Goal: Information Seeking & Learning: Learn about a topic

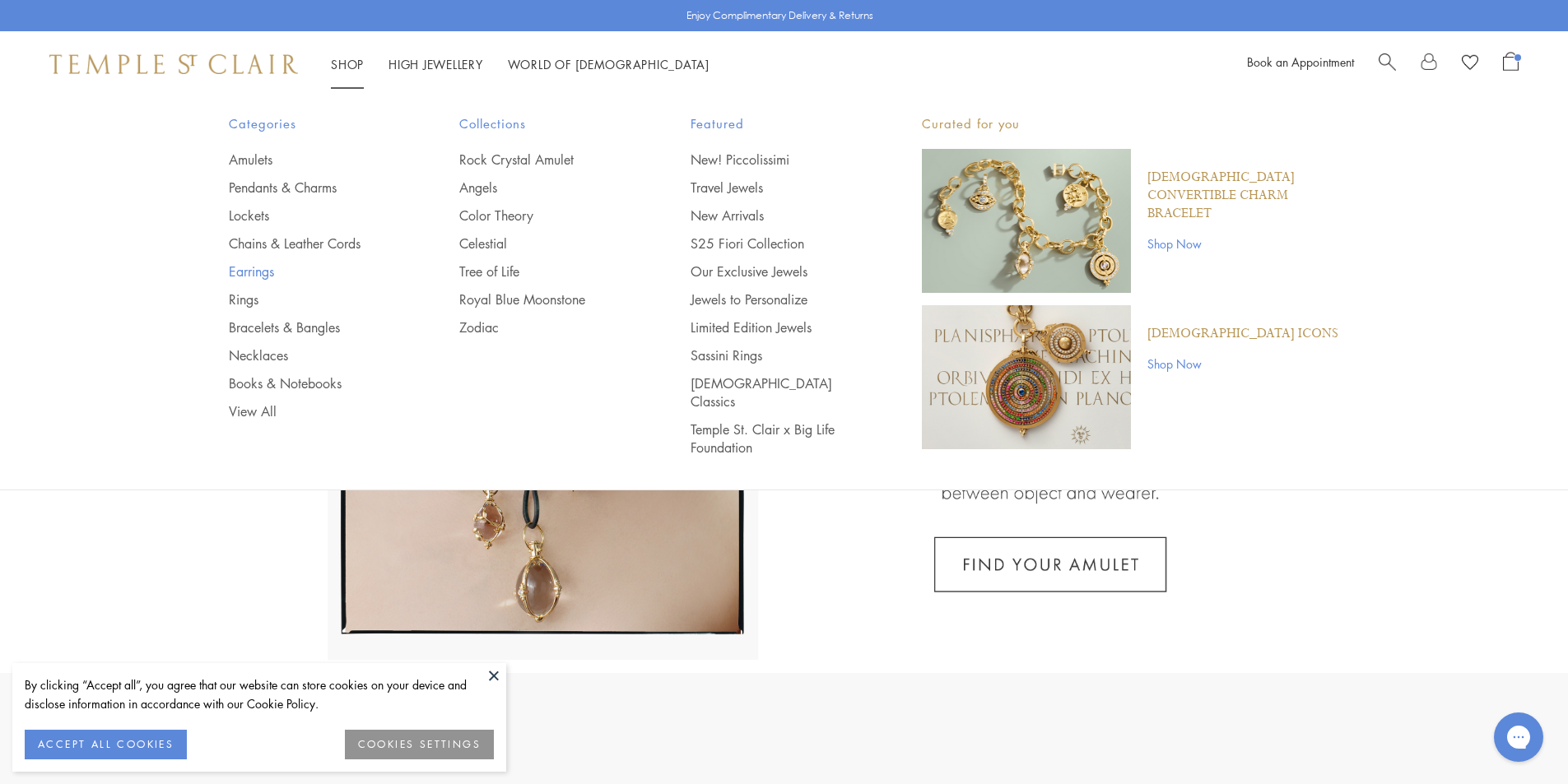
click at [243, 267] on link "Earrings" at bounding box center [311, 271] width 165 height 18
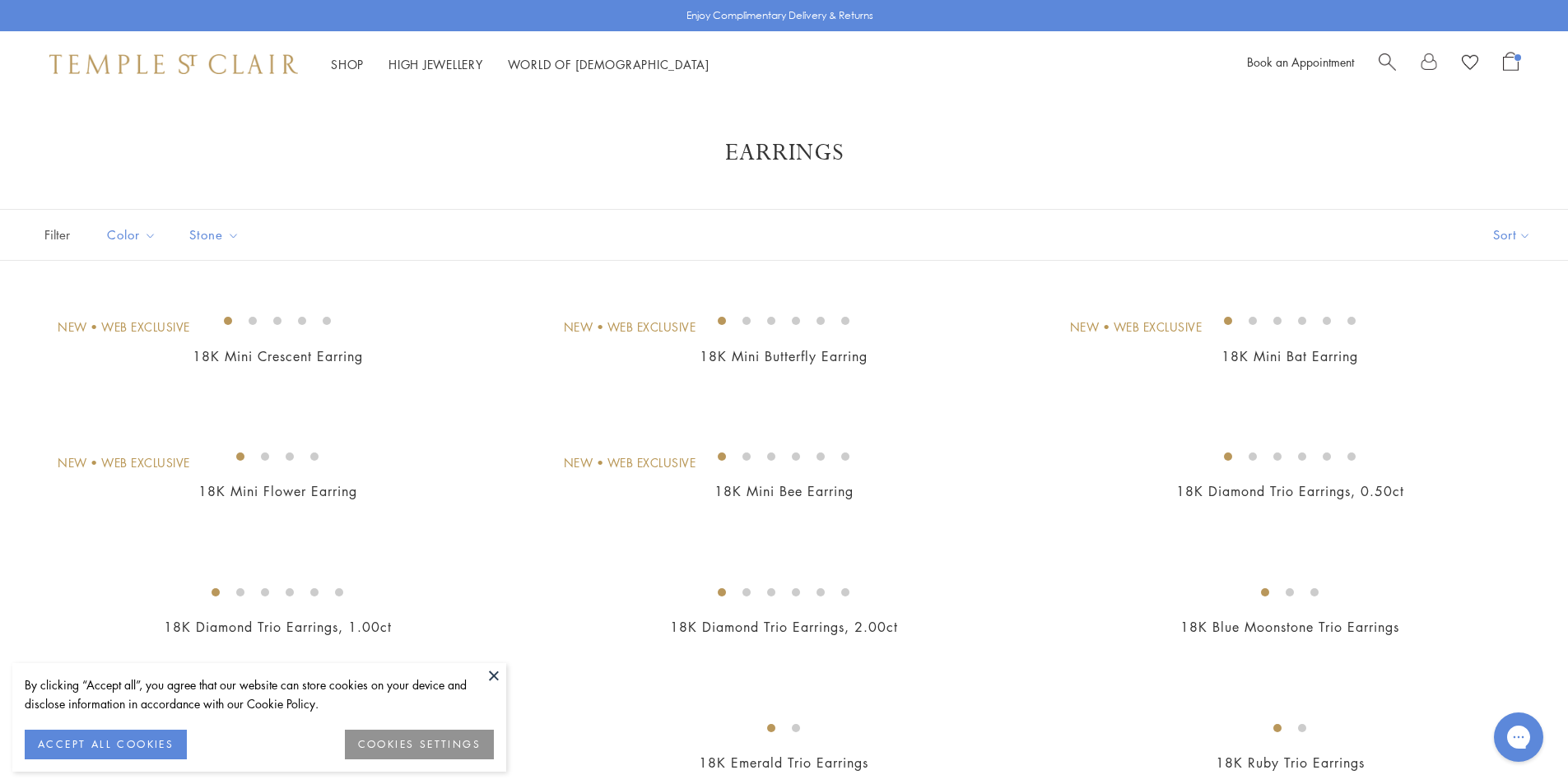
click at [494, 672] on button at bounding box center [494, 676] width 25 height 25
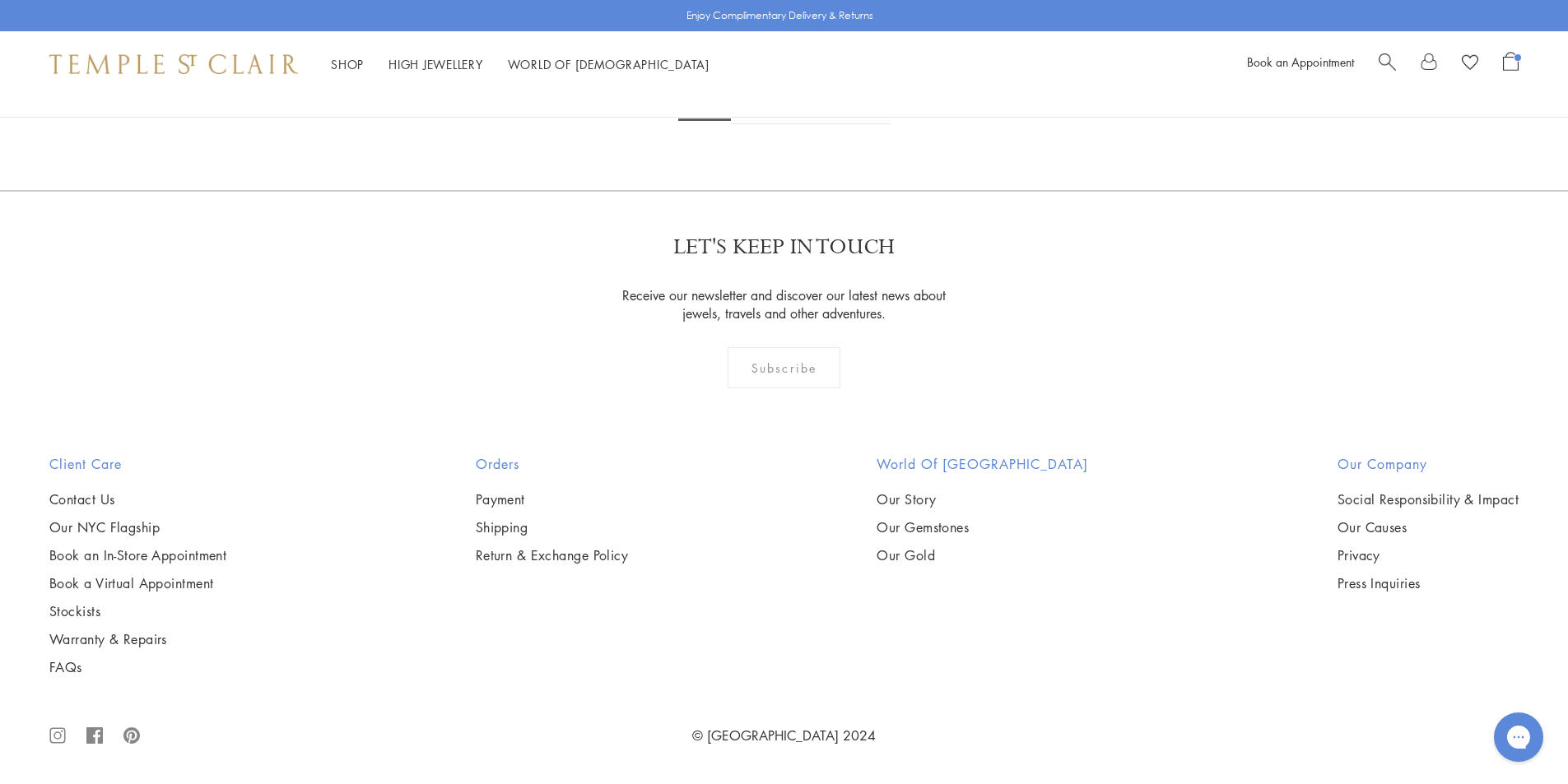
scroll to position [6503, 0]
click at [0, 0] on img at bounding box center [0, 0] width 0 height 0
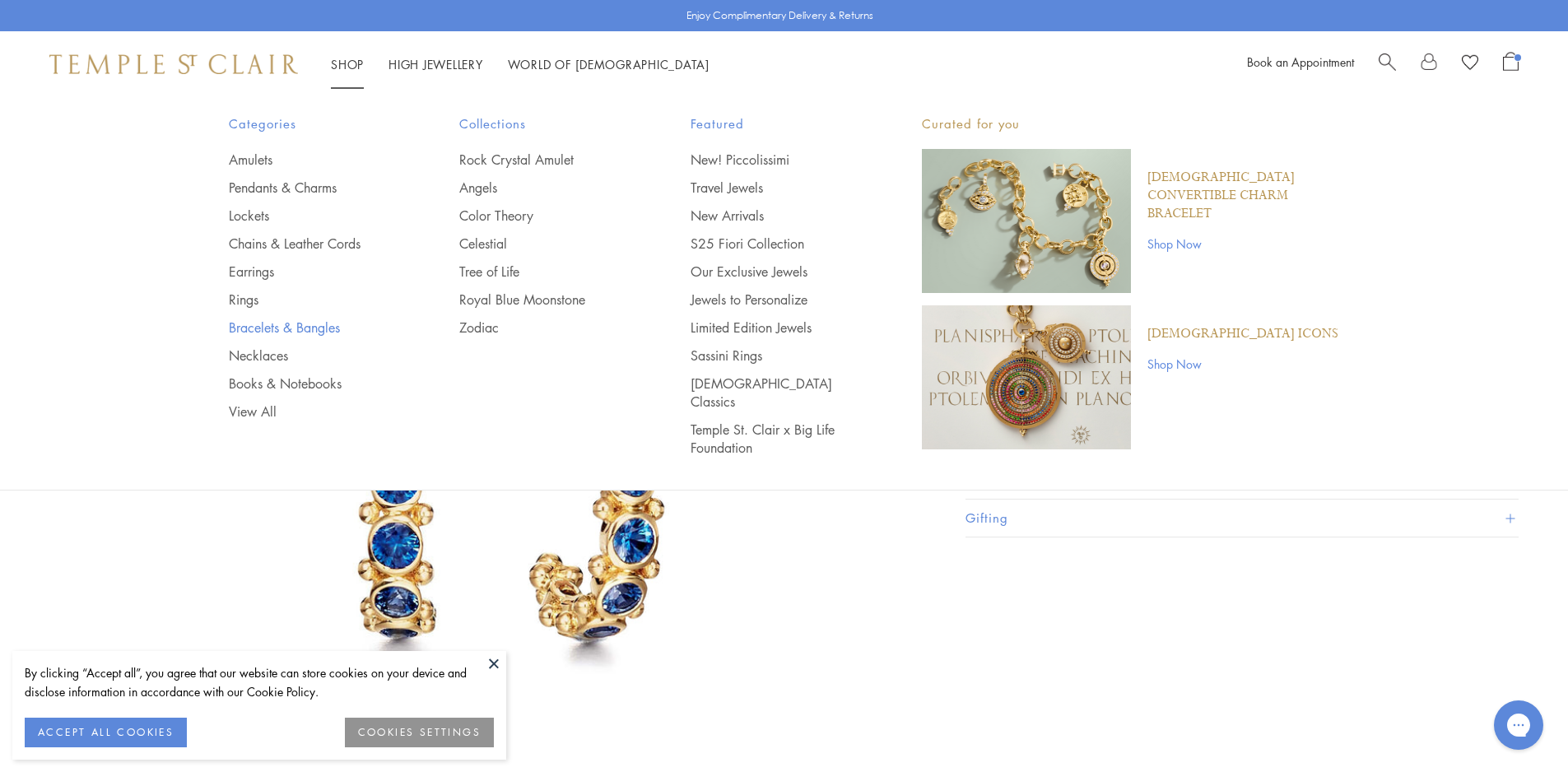
click at [270, 332] on link "Bracelets & Bangles" at bounding box center [311, 327] width 165 height 18
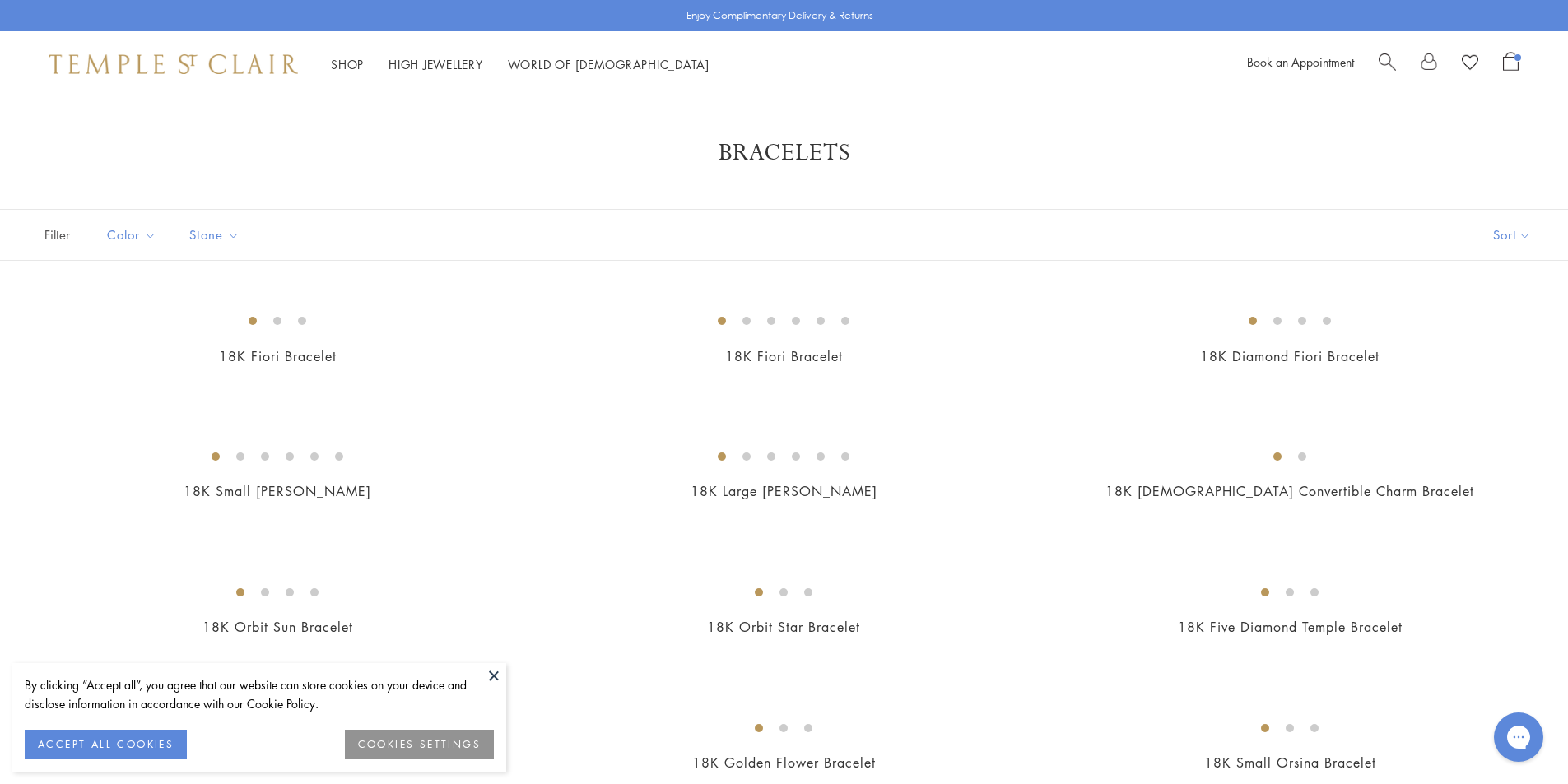
click at [489, 665] on button at bounding box center [494, 676] width 25 height 25
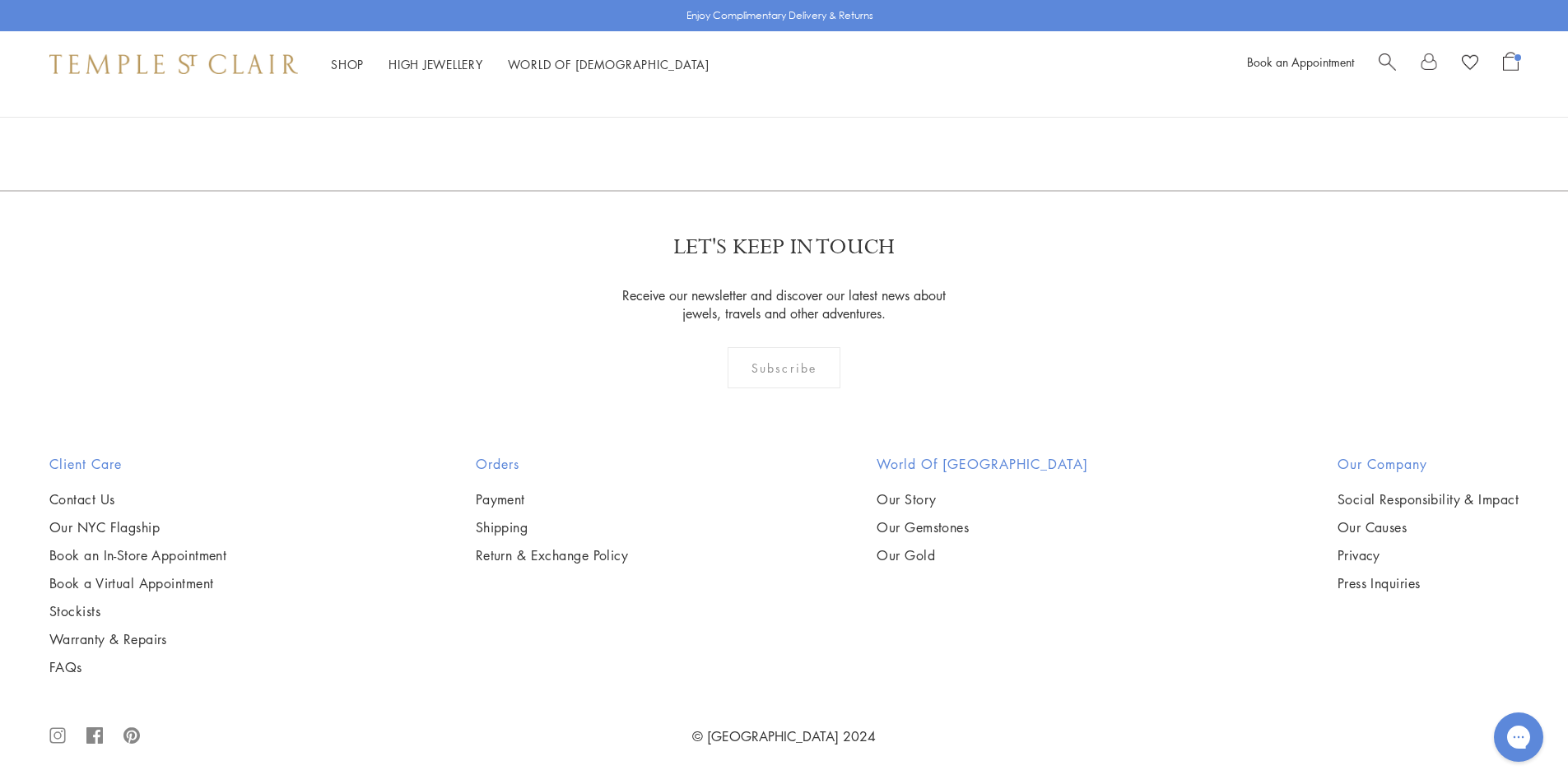
scroll to position [6750, 0]
click at [0, 0] on img at bounding box center [0, 0] width 0 height 0
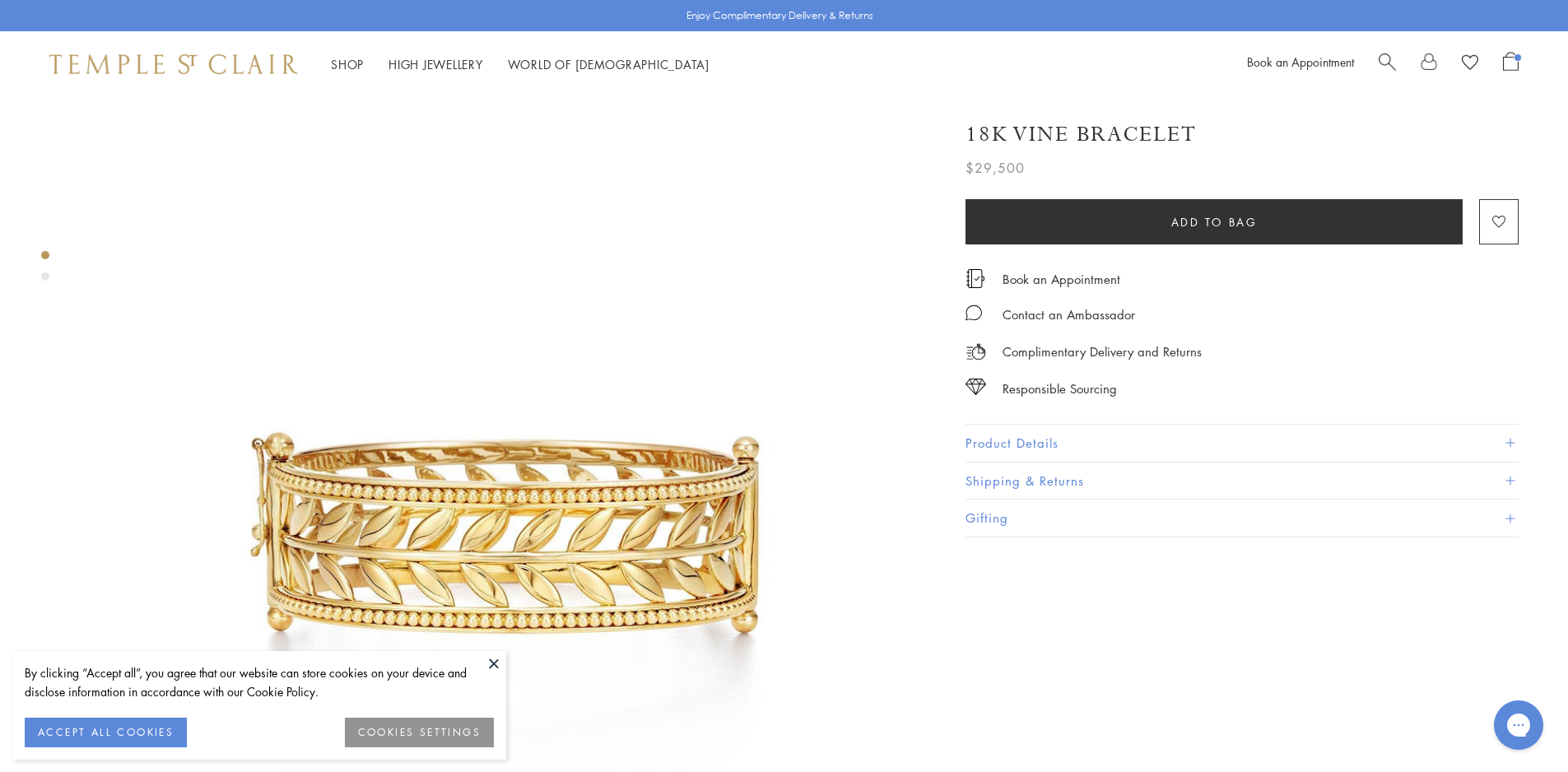
click at [1008, 438] on button "Product Details" at bounding box center [1242, 443] width 553 height 37
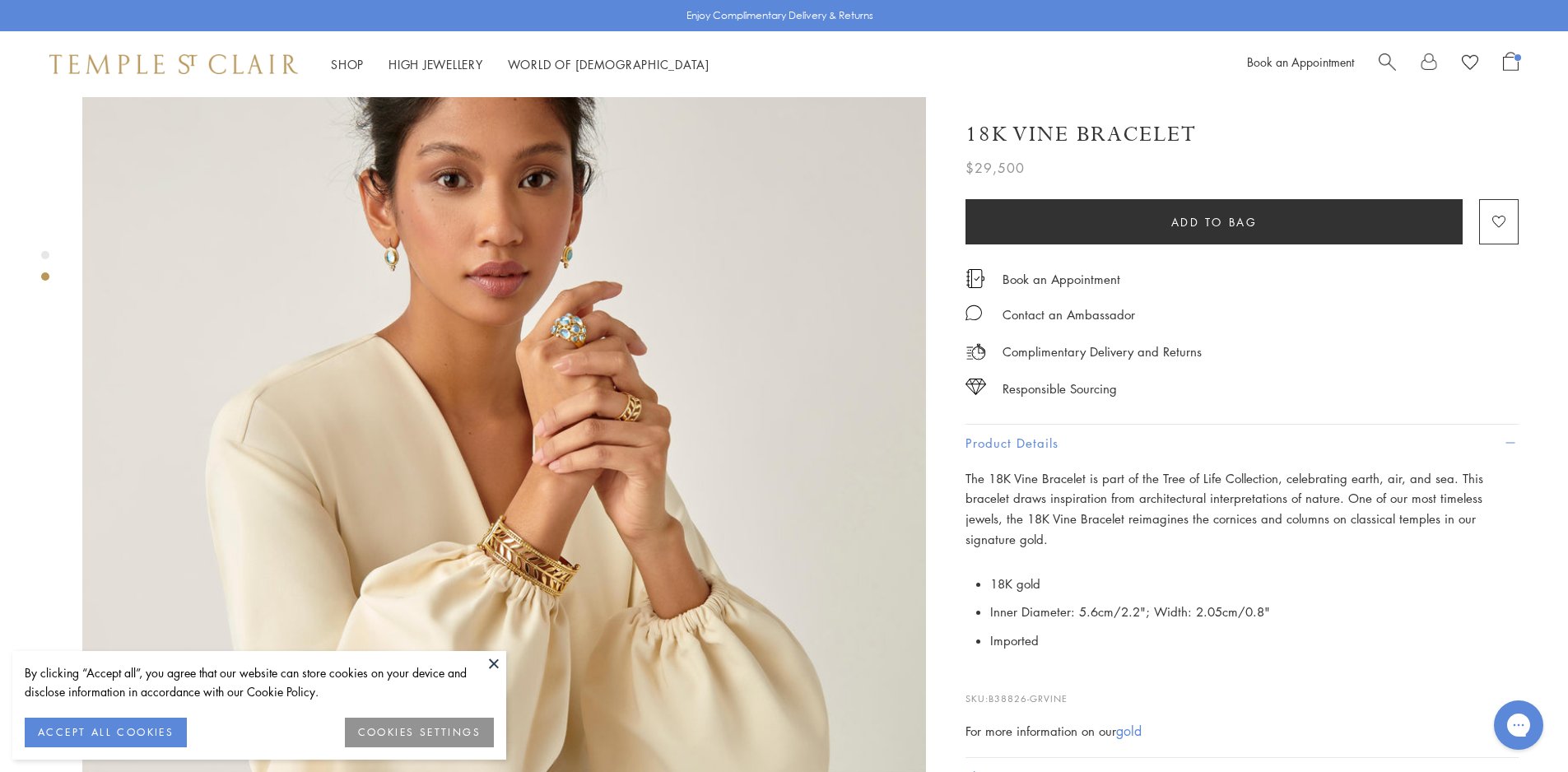
scroll to position [823, 0]
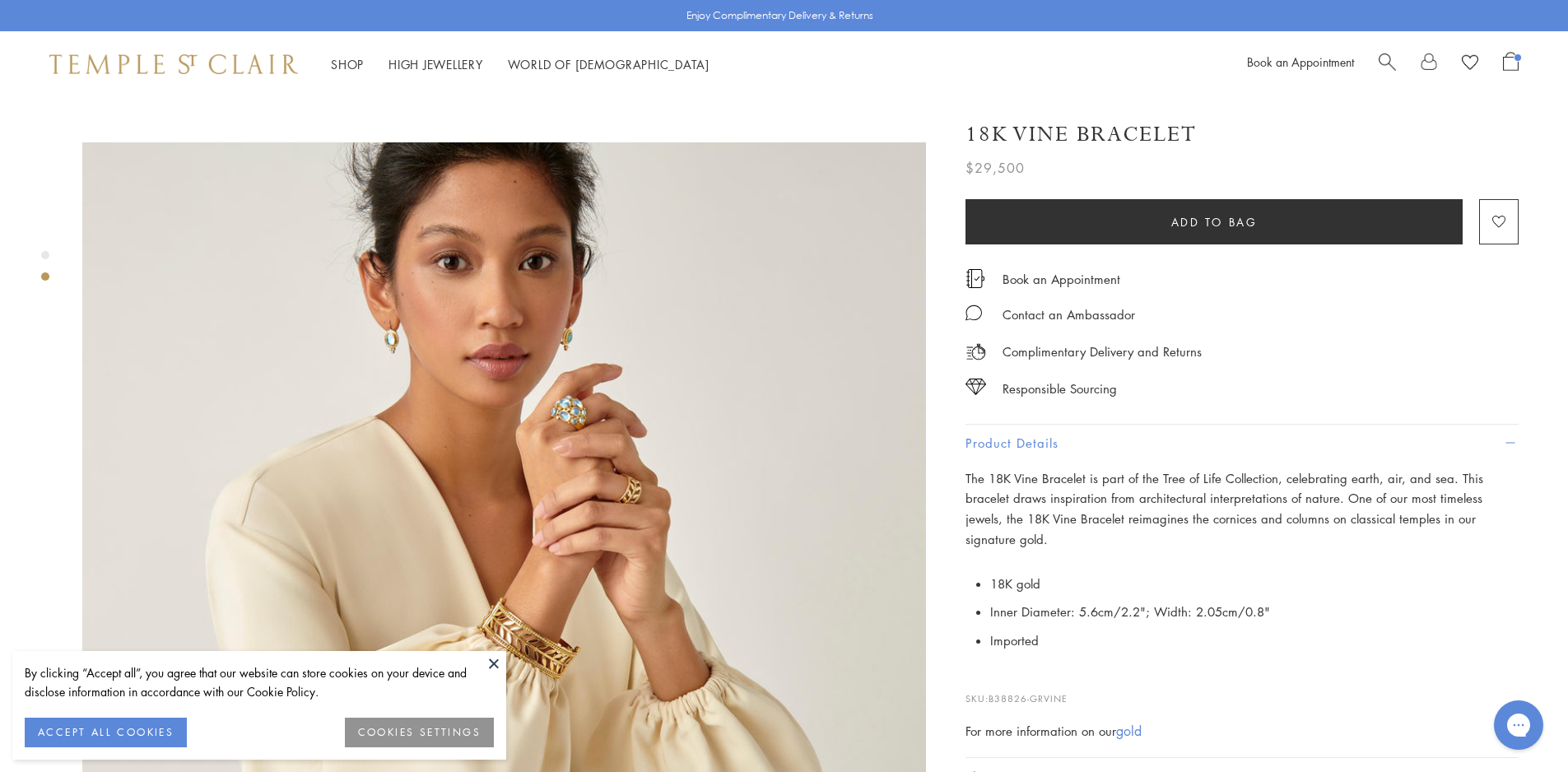
click at [486, 653] on button at bounding box center [494, 663] width 25 height 25
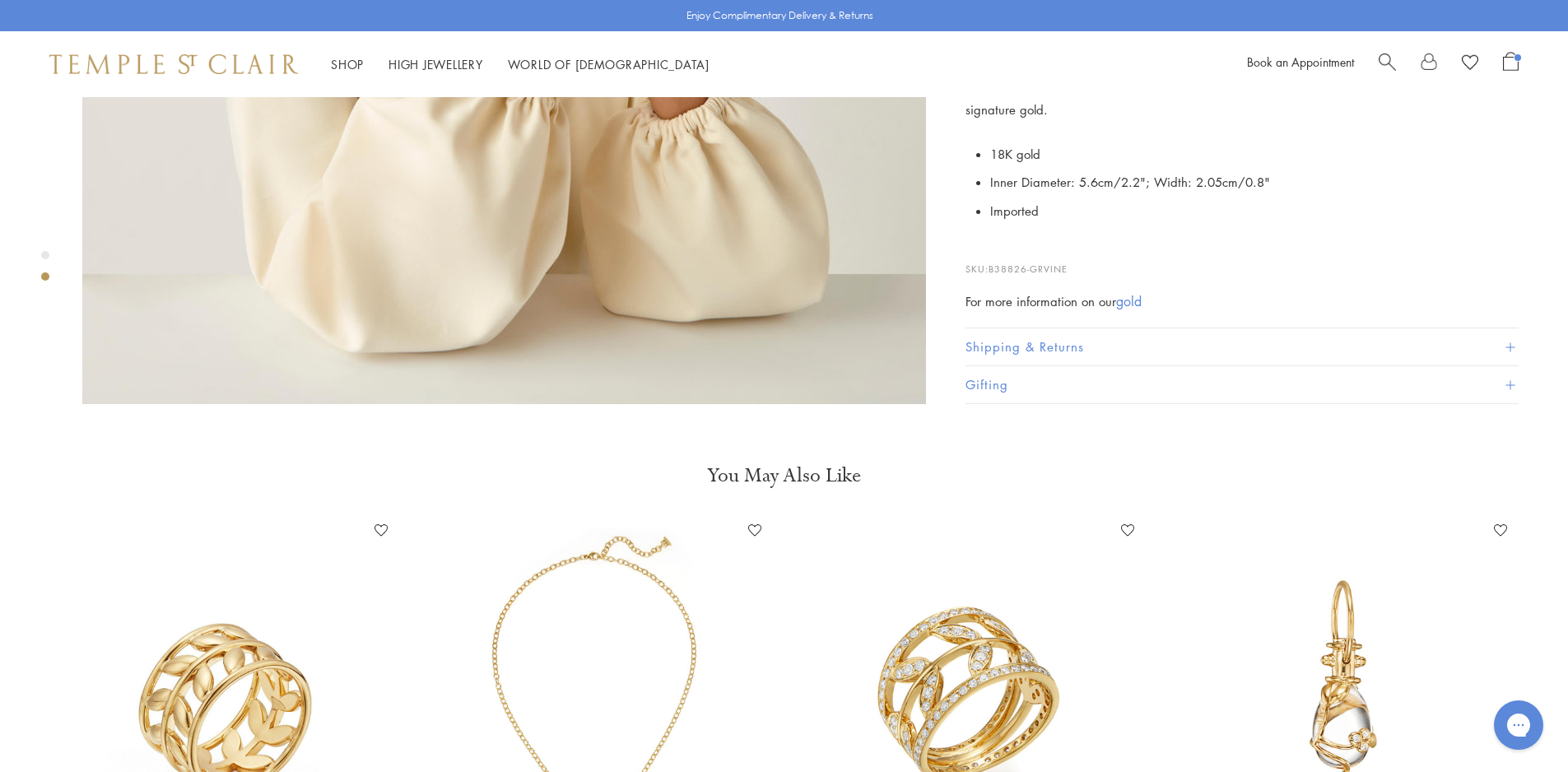
scroll to position [1563, 0]
